Goal: Entertainment & Leisure: Consume media (video, audio)

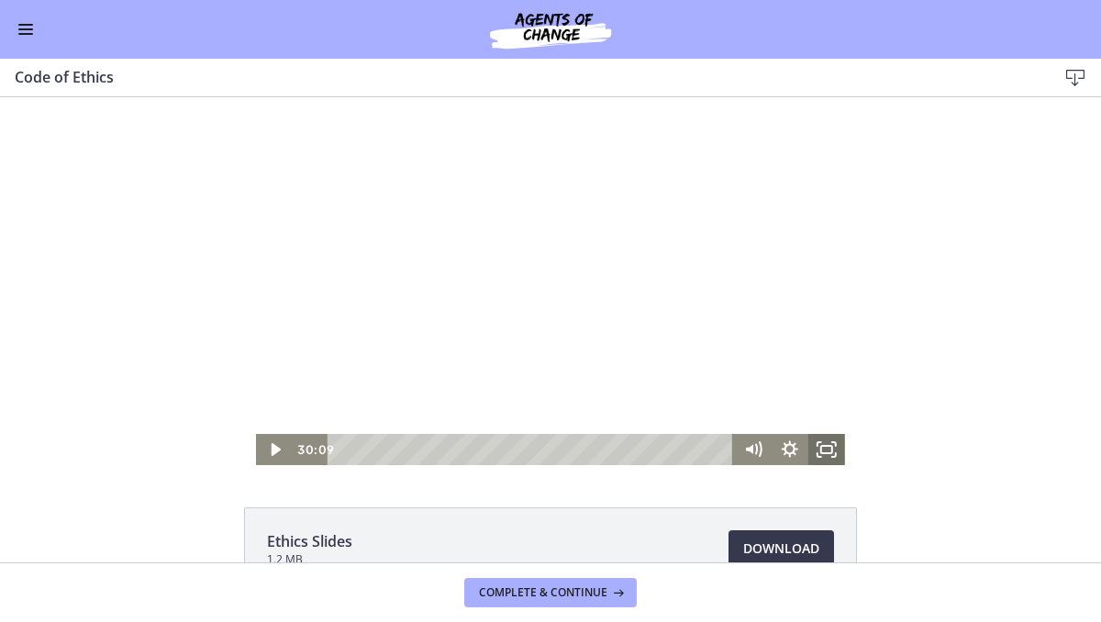
click at [819, 447] on icon "Fullscreen" at bounding box center [826, 449] width 37 height 31
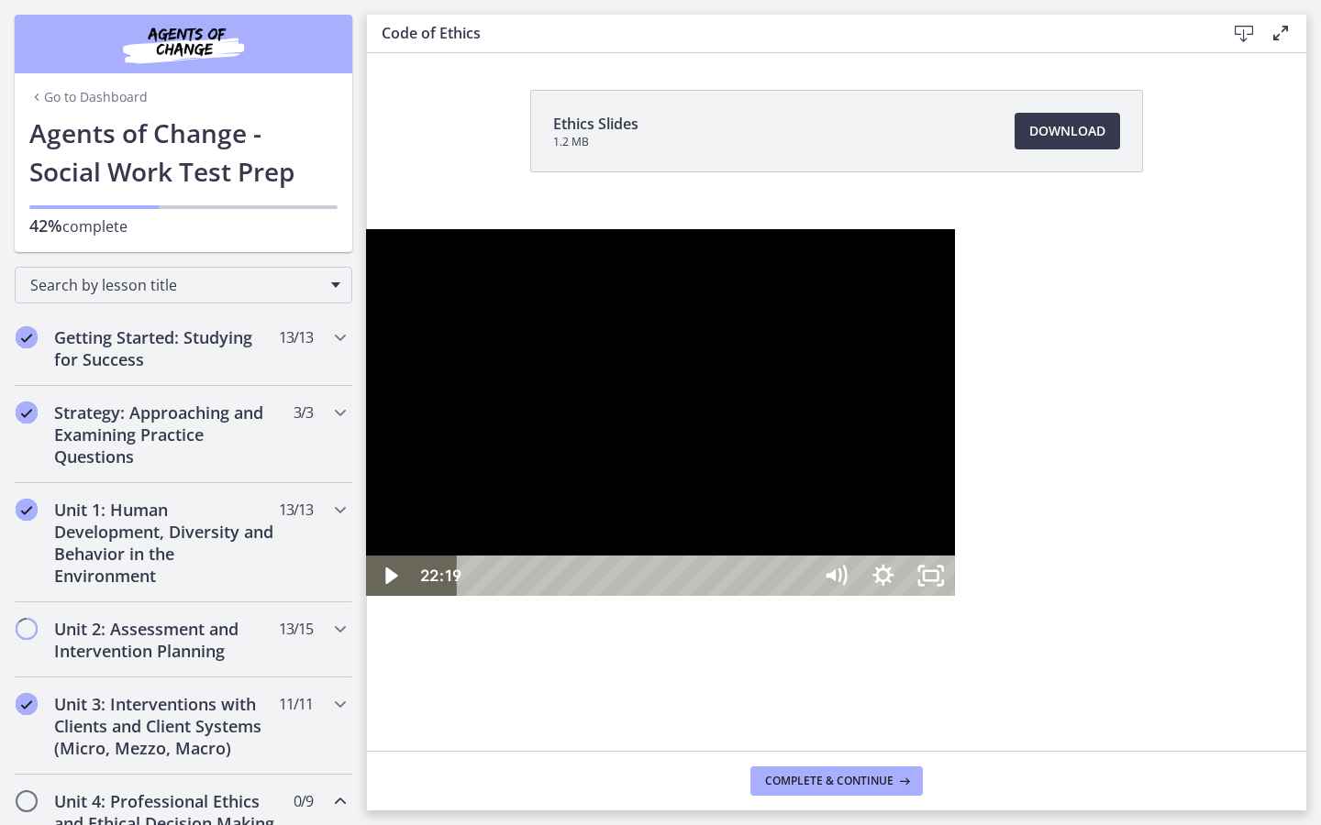
click at [757, 596] on div "22:19" at bounding box center [637, 576] width 325 height 40
click at [800, 596] on div "23:56" at bounding box center [637, 576] width 325 height 40
click at [800, 596] on div "24:57" at bounding box center [637, 576] width 325 height 40
click at [800, 596] on div "25:49" at bounding box center [637, 576] width 325 height 40
click at [672, 511] on div at bounding box center [660, 413] width 589 height 368
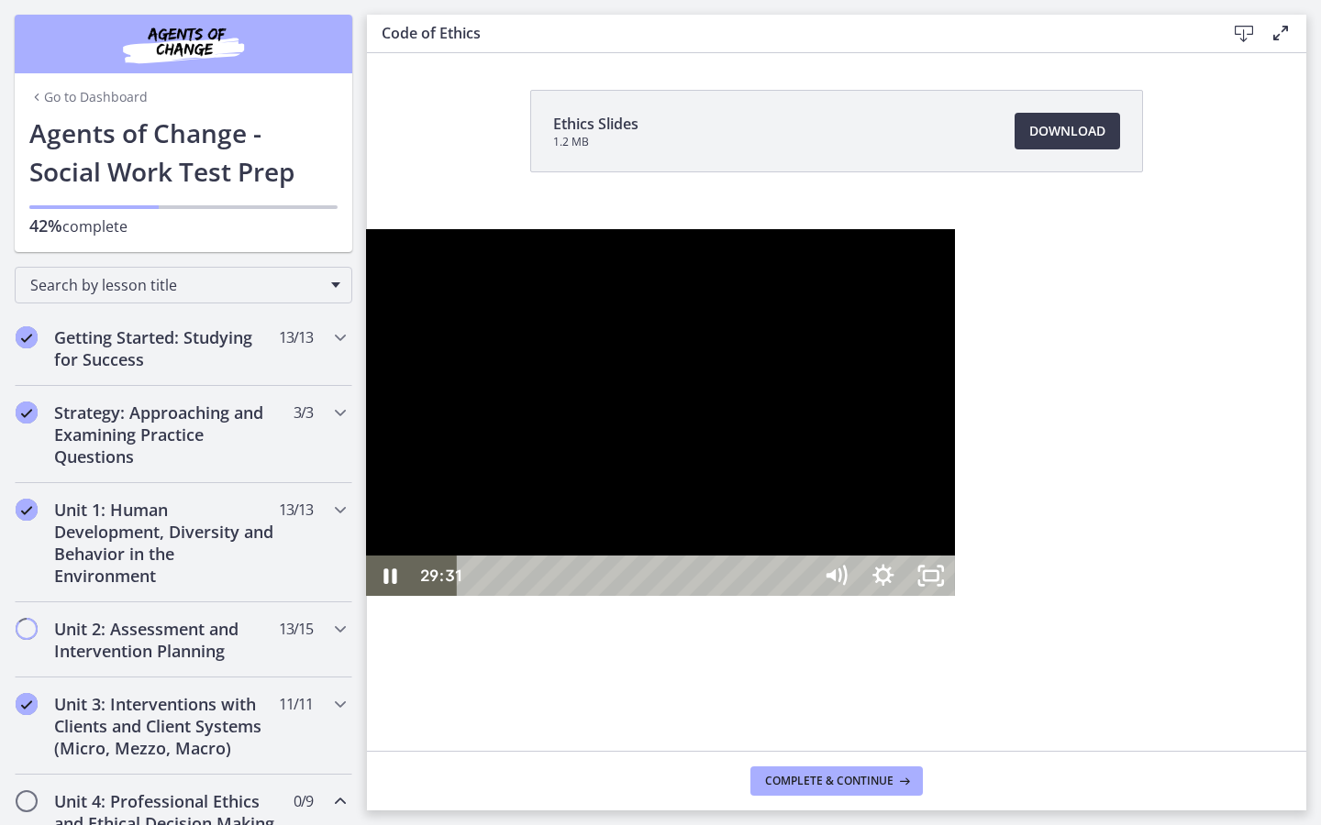
click at [681, 500] on div at bounding box center [660, 413] width 589 height 368
click at [401, 505] on div at bounding box center [660, 413] width 589 height 368
click at [392, 487] on div at bounding box center [660, 413] width 589 height 368
click at [366, 383] on div at bounding box center [660, 413] width 589 height 368
click at [800, 596] on div "34:11" at bounding box center [637, 576] width 325 height 40
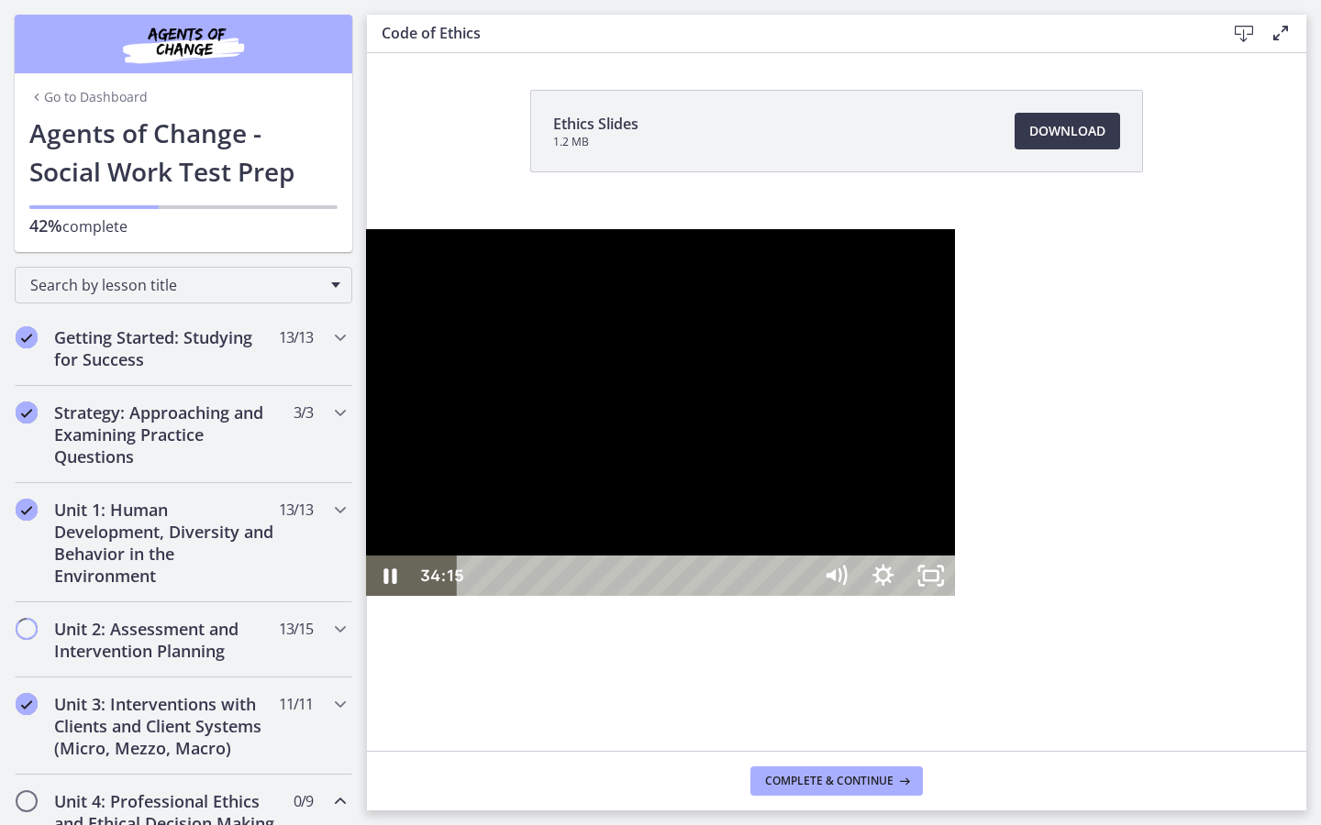
click at [800, 596] on div "33:10" at bounding box center [637, 576] width 325 height 40
click at [909, 597] on div at bounding box center [660, 413] width 589 height 368
click at [366, 592] on div at bounding box center [660, 413] width 589 height 368
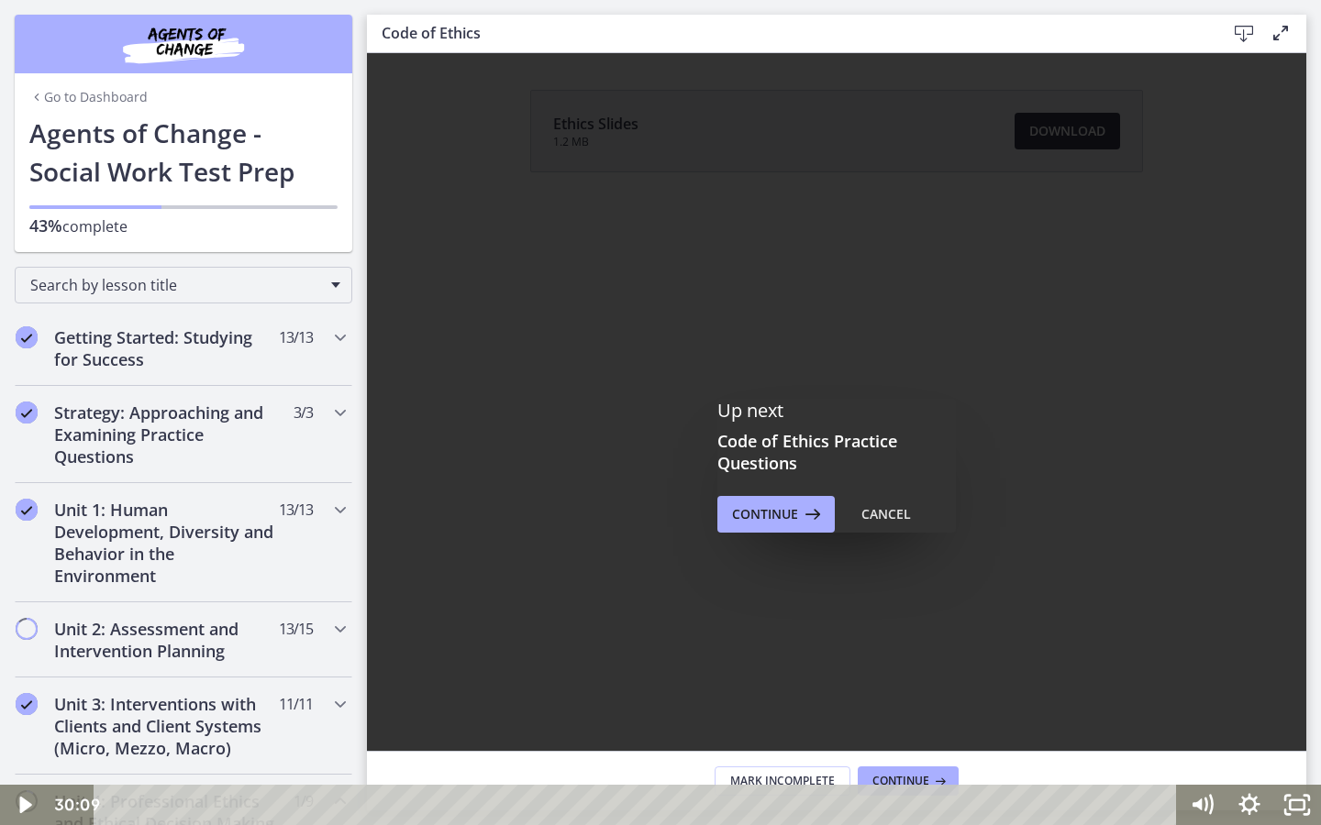
click at [817, 621] on div "Click for sound @keyframes VOLUME_SMALL_WAVE_FLASH { 0% { opacity: 0; } 33% { o…" at bounding box center [660, 412] width 1321 height 825
click at [1086, 621] on div "Playbar" at bounding box center [639, 805] width 1054 height 40
click at [931, 621] on div at bounding box center [660, 412] width 1321 height 825
click at [994, 621] on div at bounding box center [660, 412] width 1321 height 825
click at [540, 599] on div at bounding box center [660, 412] width 1321 height 825
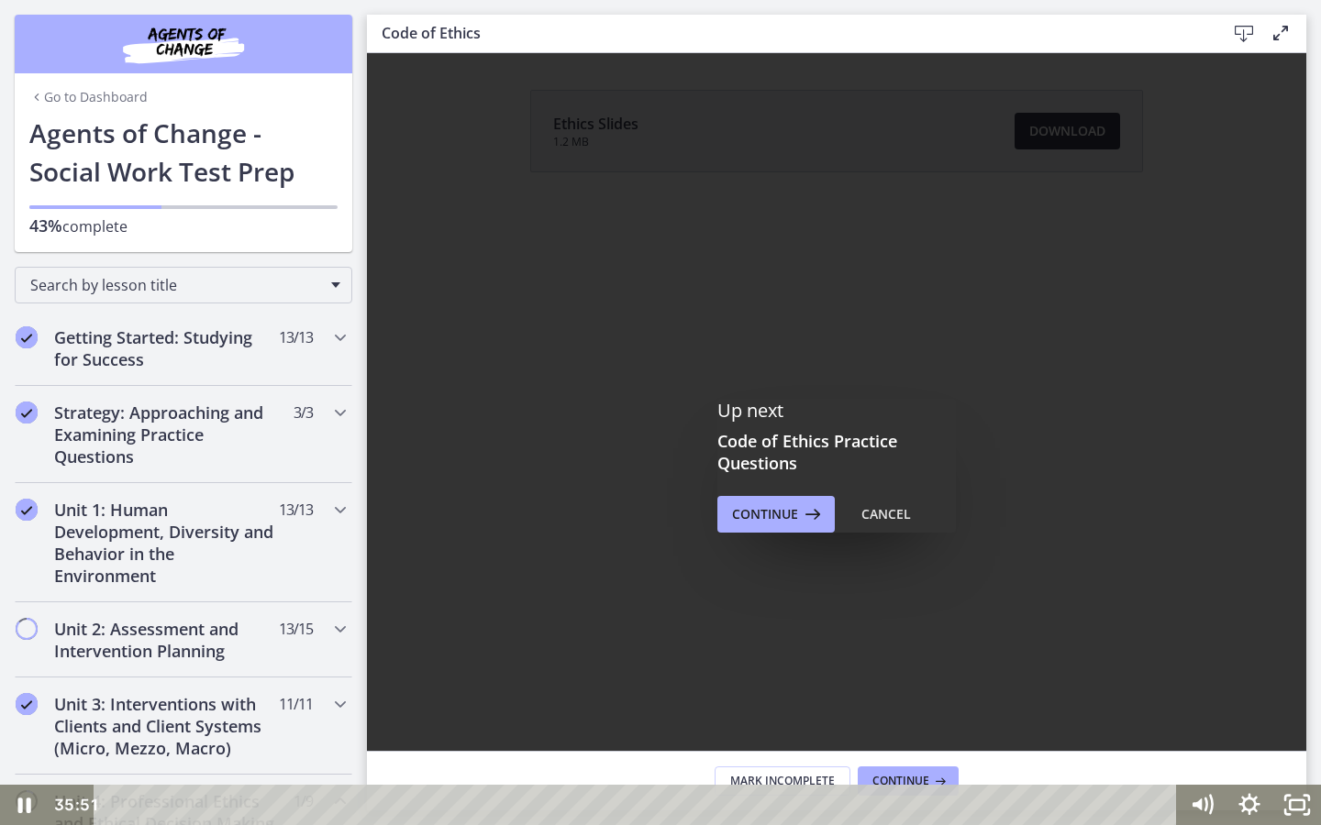
click at [554, 621] on div at bounding box center [660, 412] width 1321 height 825
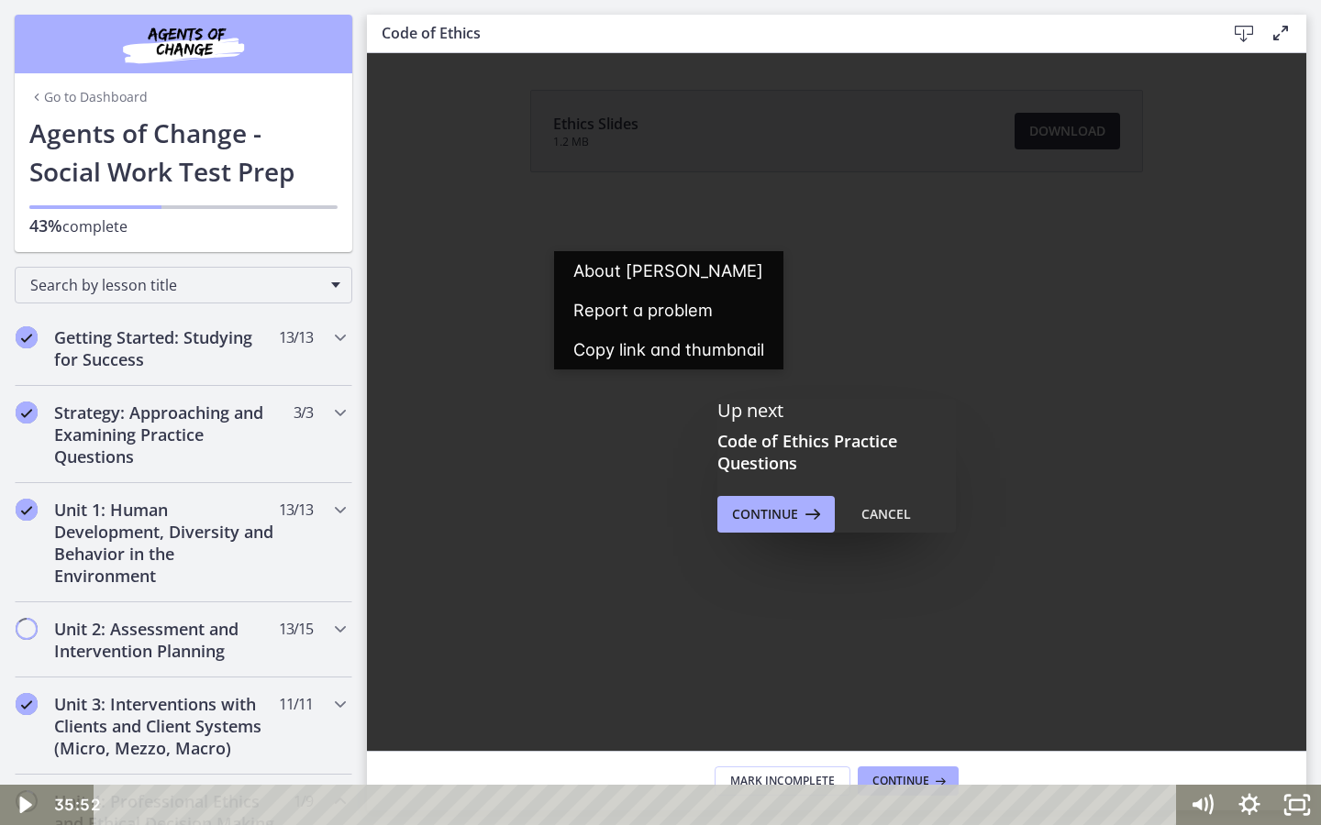
click at [703, 401] on div at bounding box center [660, 412] width 1321 height 825
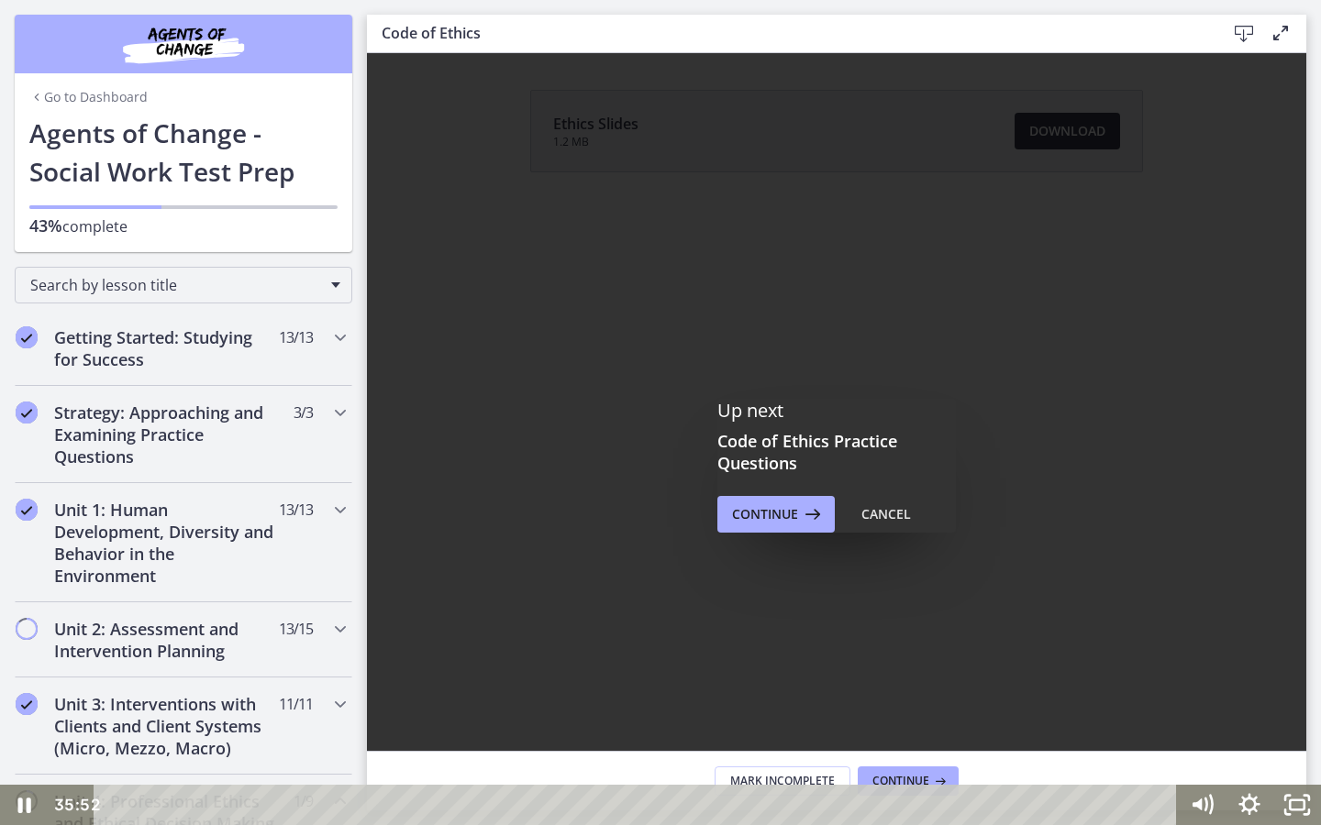
click at [701, 406] on div at bounding box center [660, 412] width 1321 height 825
